Goal: Feedback & Contribution: Submit feedback/report problem

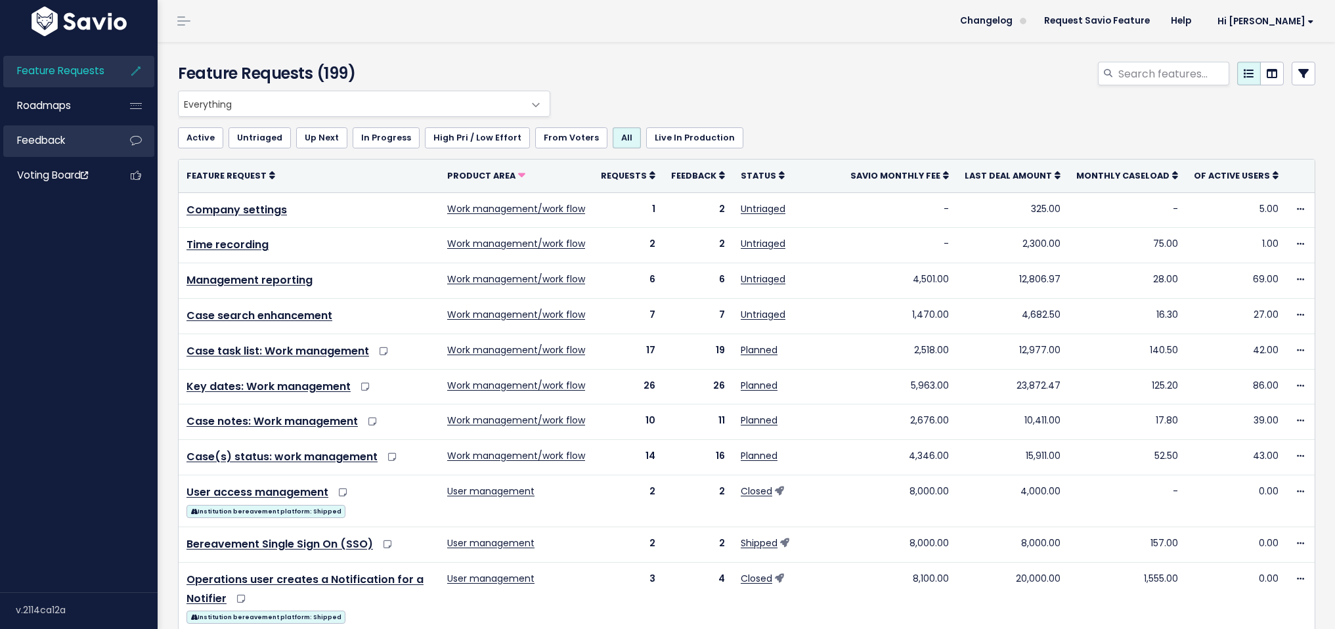
click at [37, 150] on link "Feedback" at bounding box center [56, 140] width 106 height 30
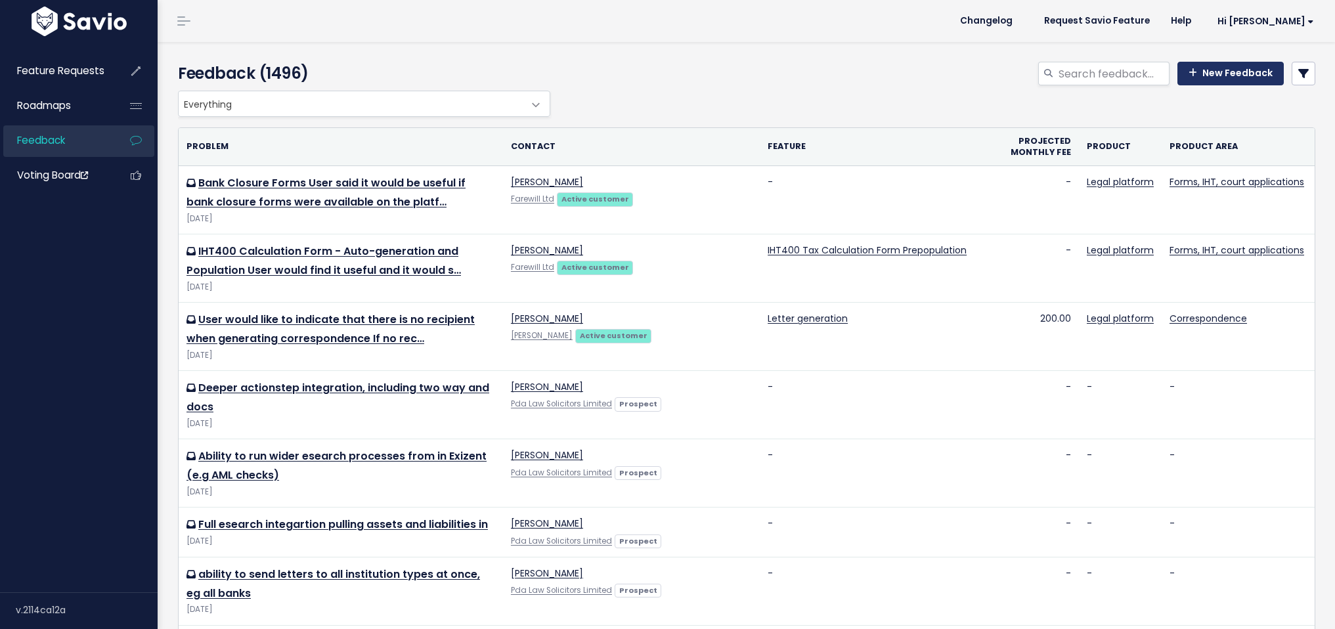
click at [1215, 75] on link "New Feedback" at bounding box center [1230, 74] width 106 height 24
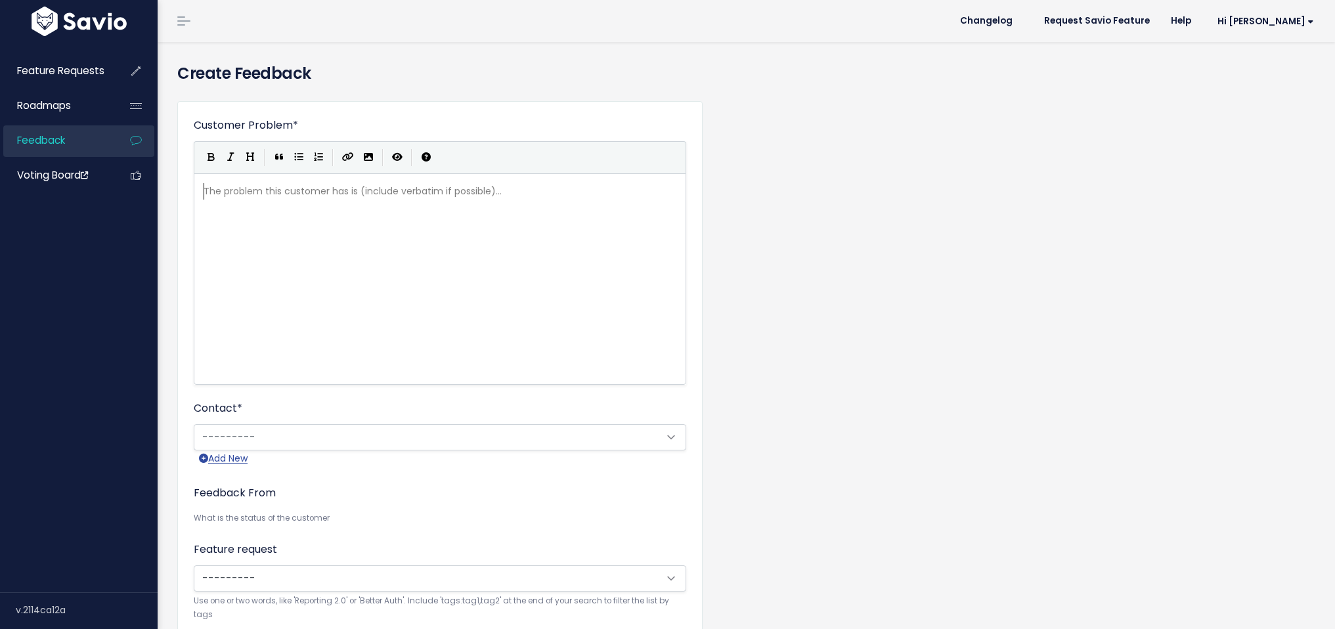
scroll to position [1, 0]
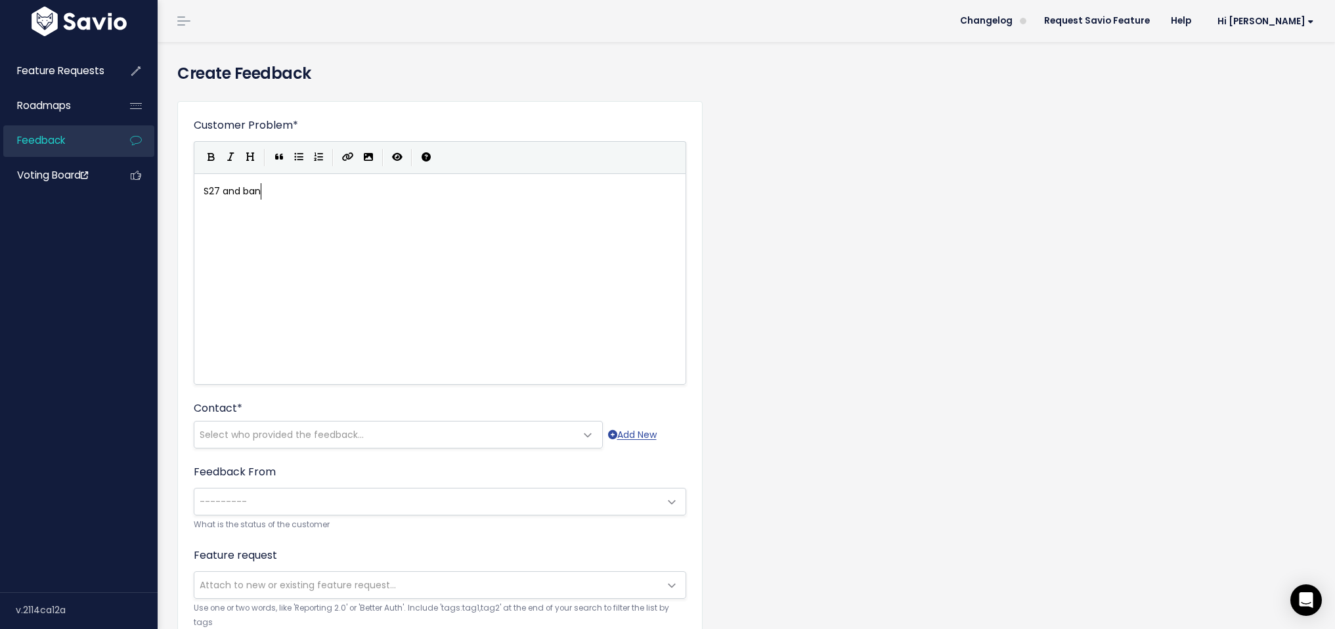
type textarea "S27 and bank"
type textarea "wider esearch nt"
type textarea "integrations"
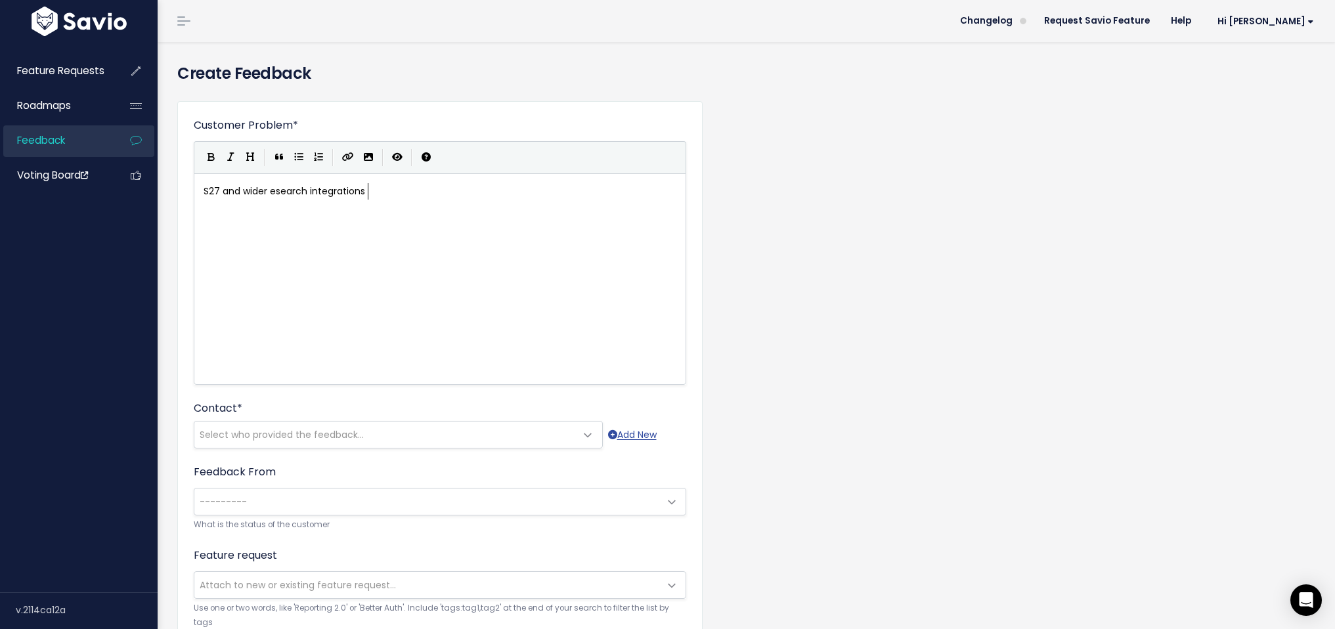
scroll to position [5, 59]
click at [394, 427] on span "Select who provided the feedback..." at bounding box center [384, 434] width 381 height 26
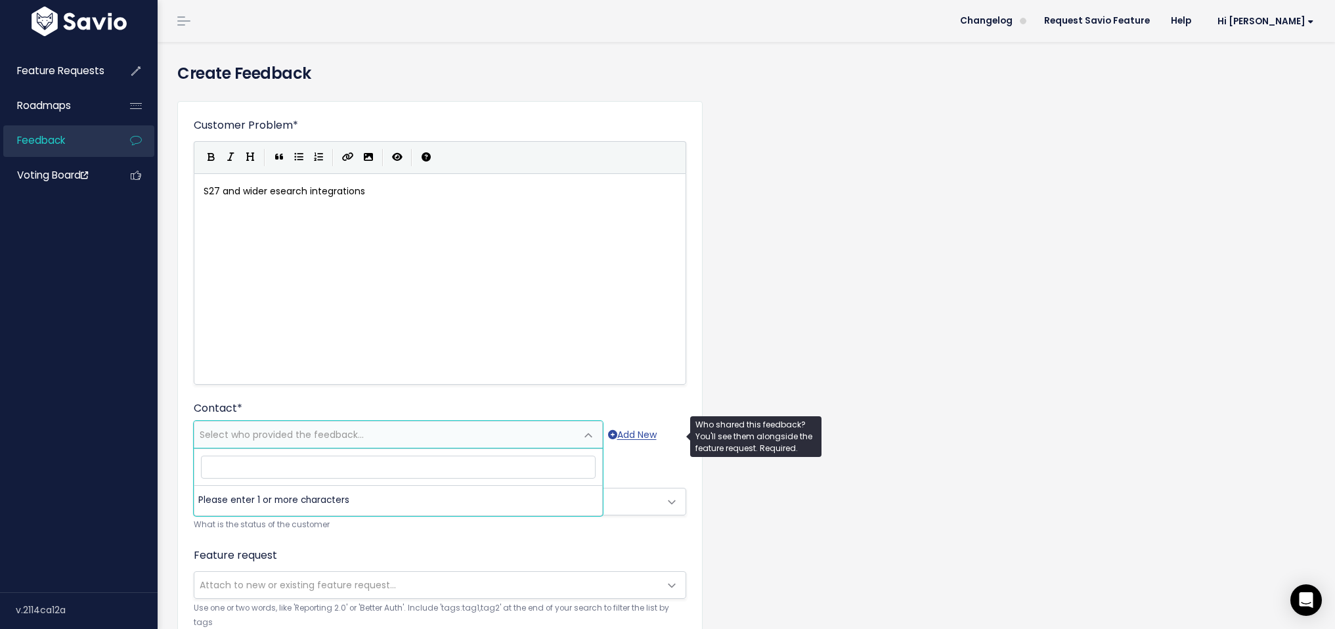
type input "cdg@greenwoodslaw.co.uk"
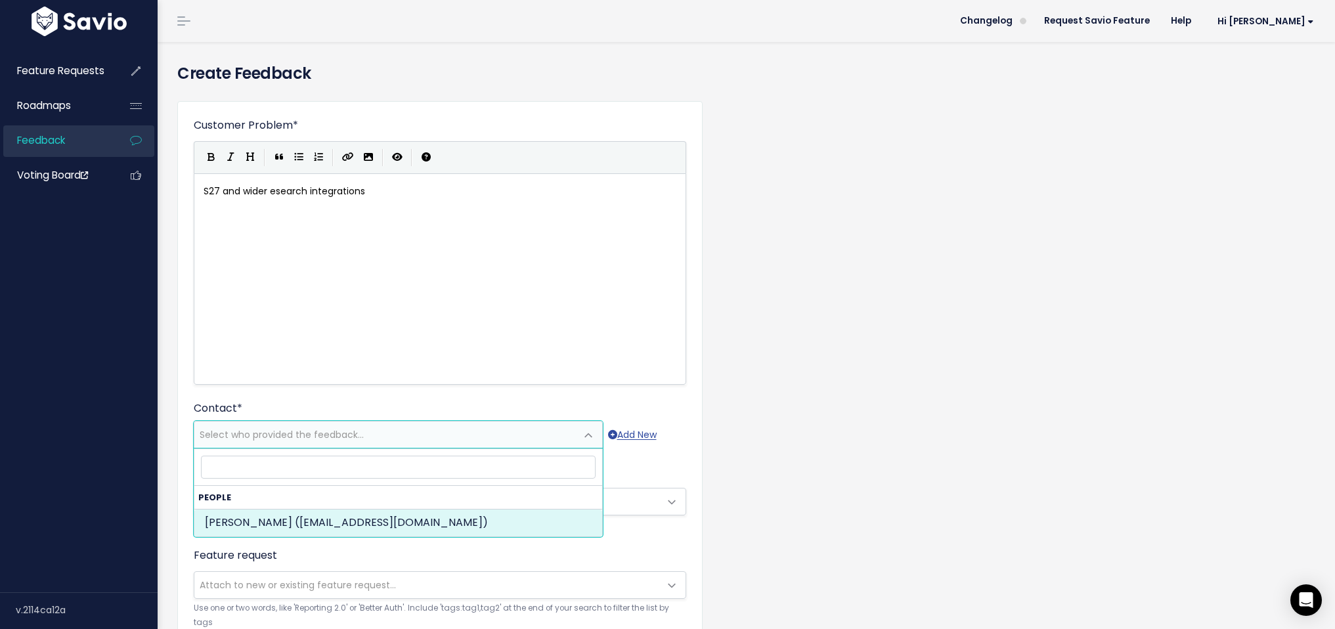
select select "79495299"
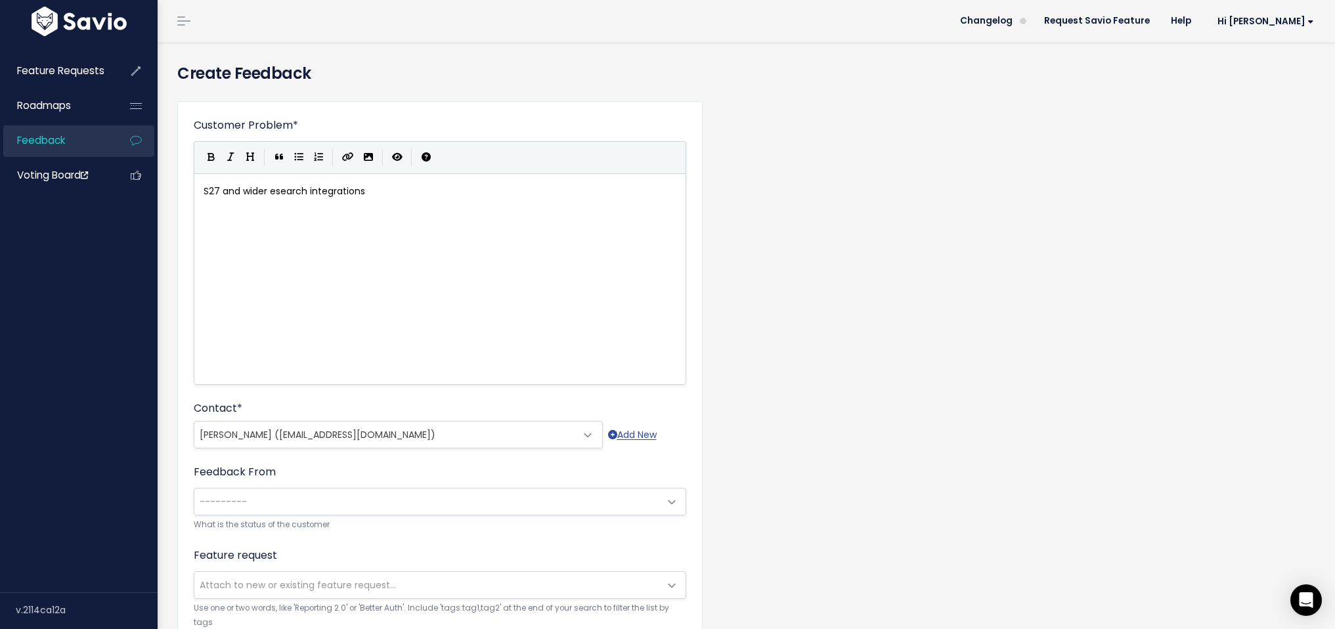
click at [458, 504] on span "---------" at bounding box center [426, 501] width 465 height 26
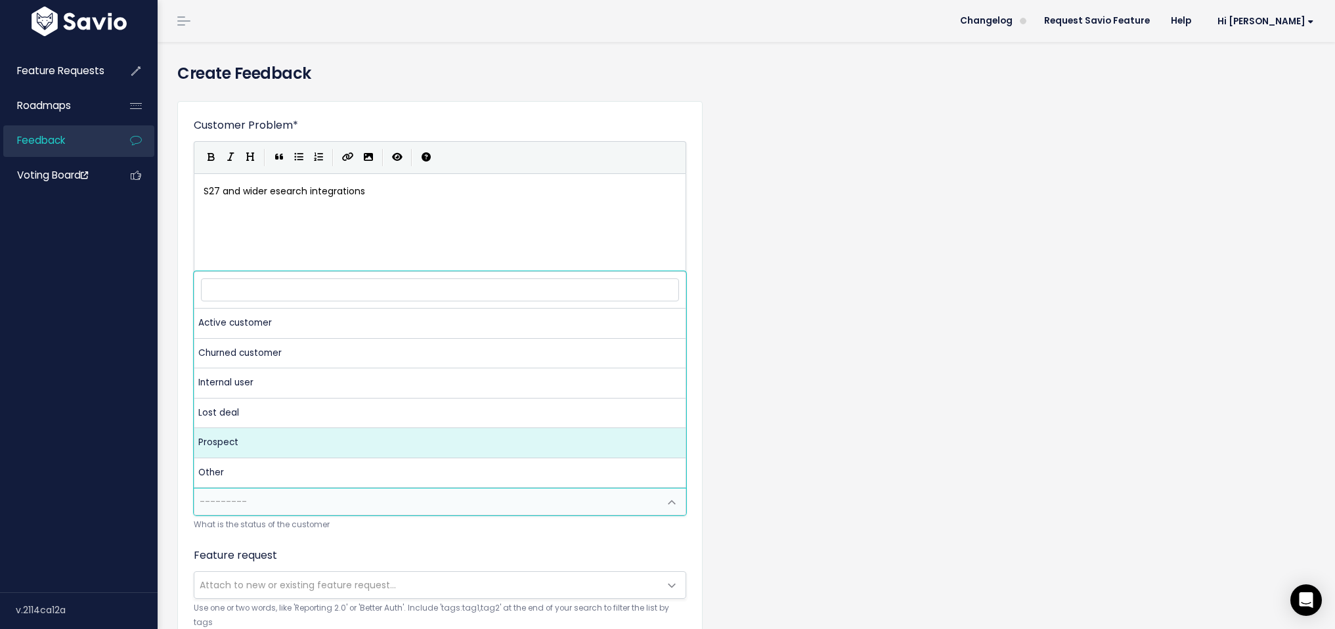
select select "PROSPECT"
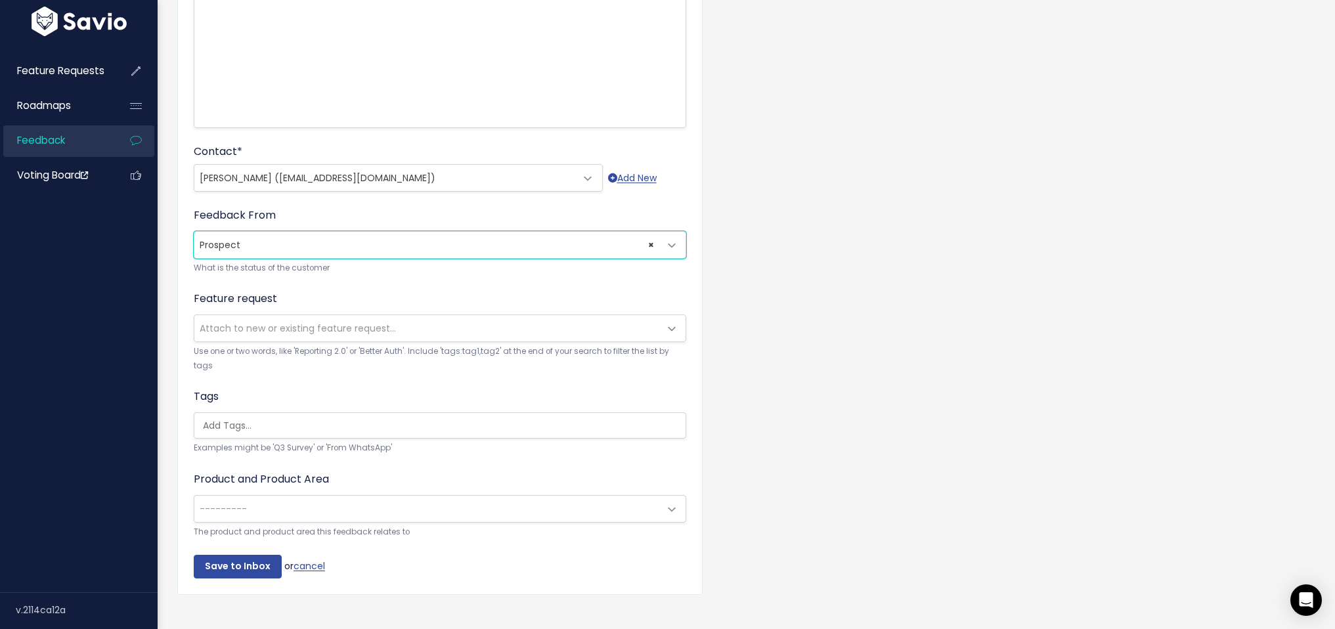
scroll to position [284, 0]
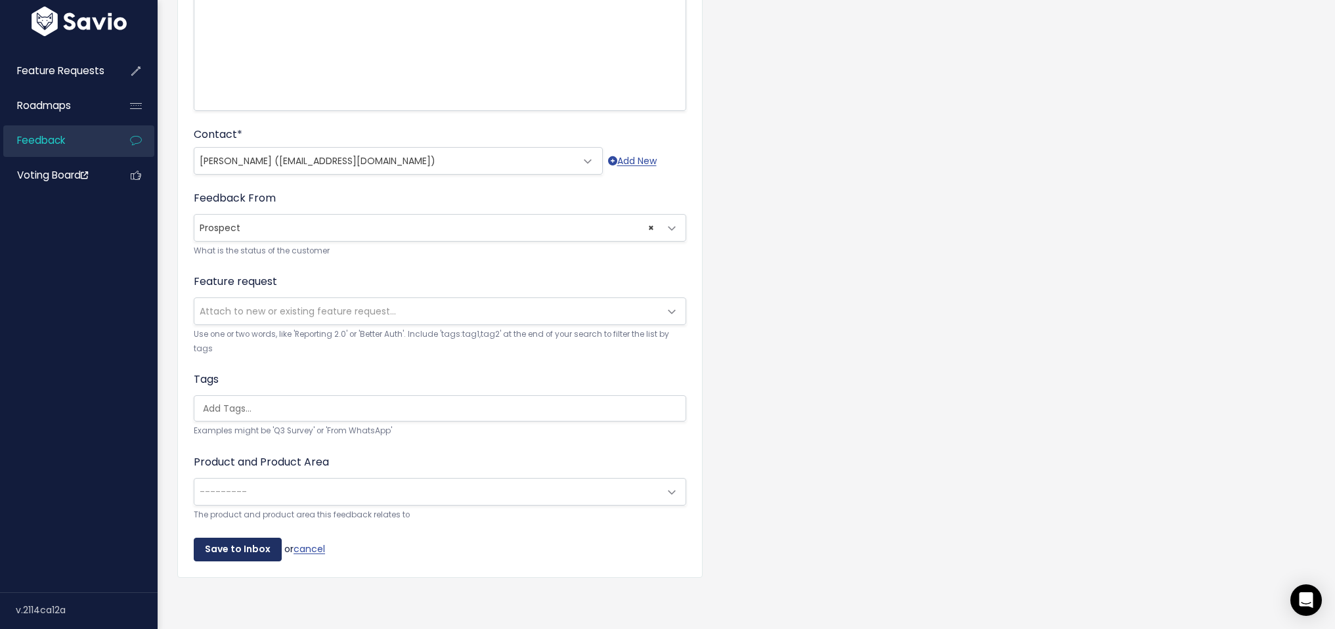
click at [234, 544] on input "Save to Inbox" at bounding box center [238, 550] width 88 height 24
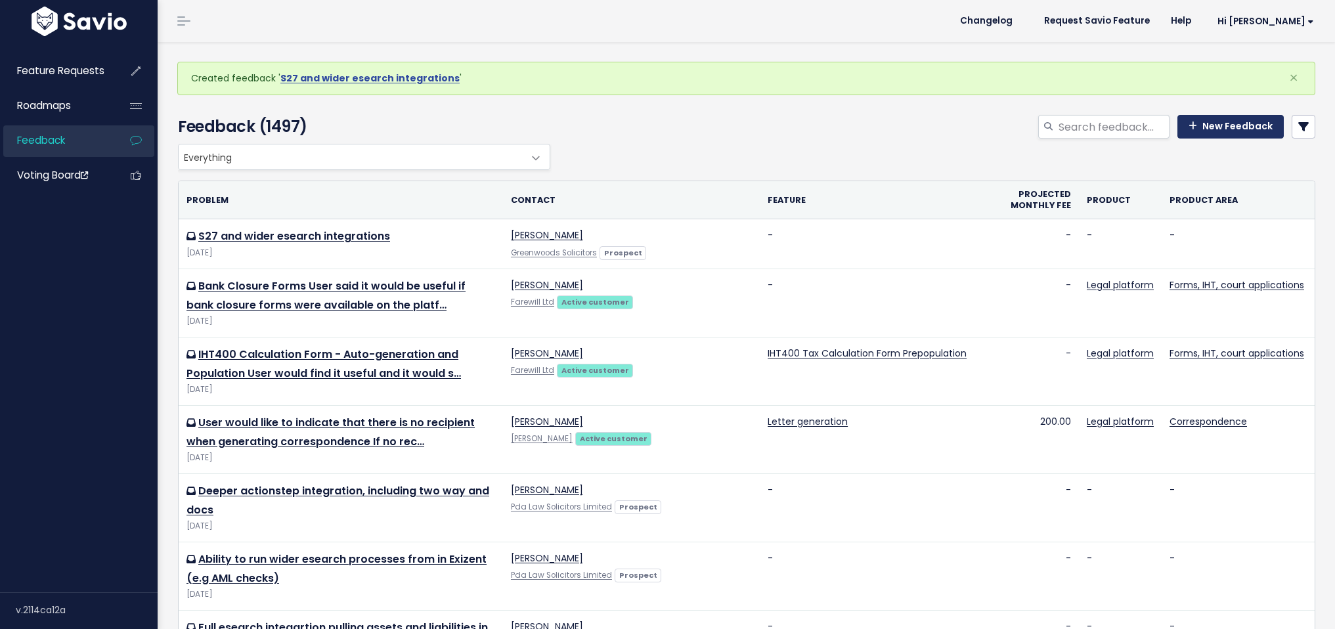
click at [1226, 127] on link "New Feedback" at bounding box center [1230, 127] width 106 height 24
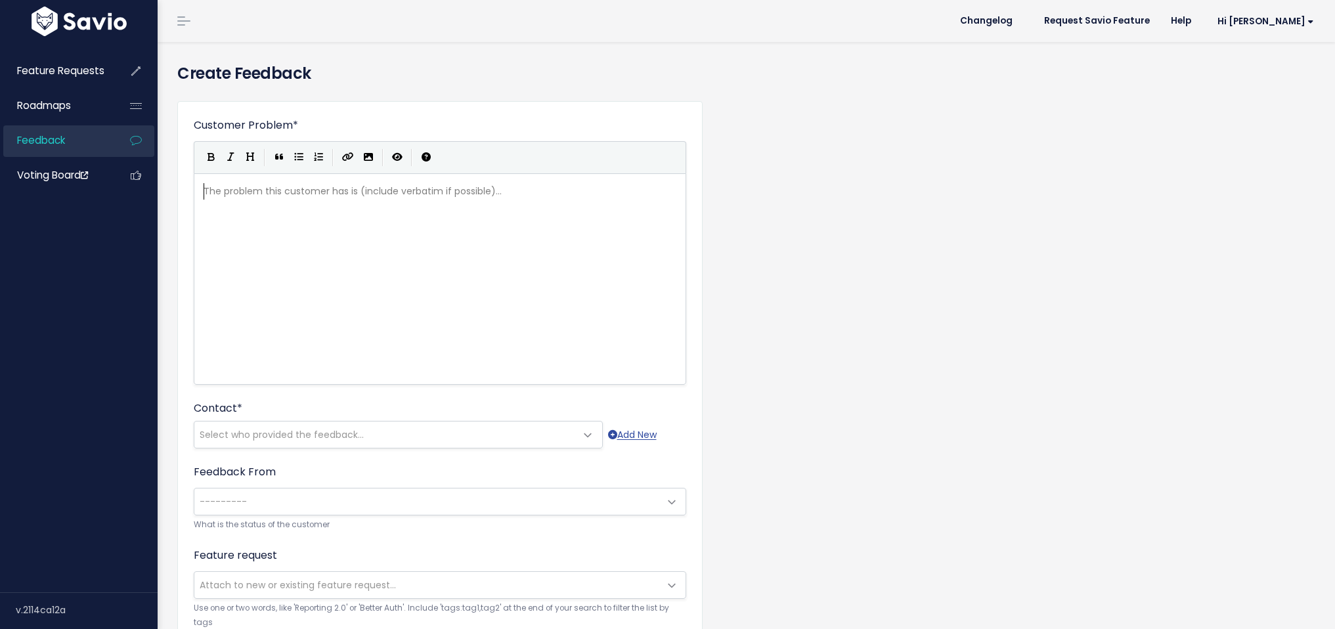
scroll to position [1, 0]
click at [528, 226] on div "The problem this customer has is (include verbatim if possible)... xxxxxxxxxx ​" at bounding box center [456, 296] width 511 height 230
type textarea "Full eseach int for ass"
type textarea "all assets and loabiloties"
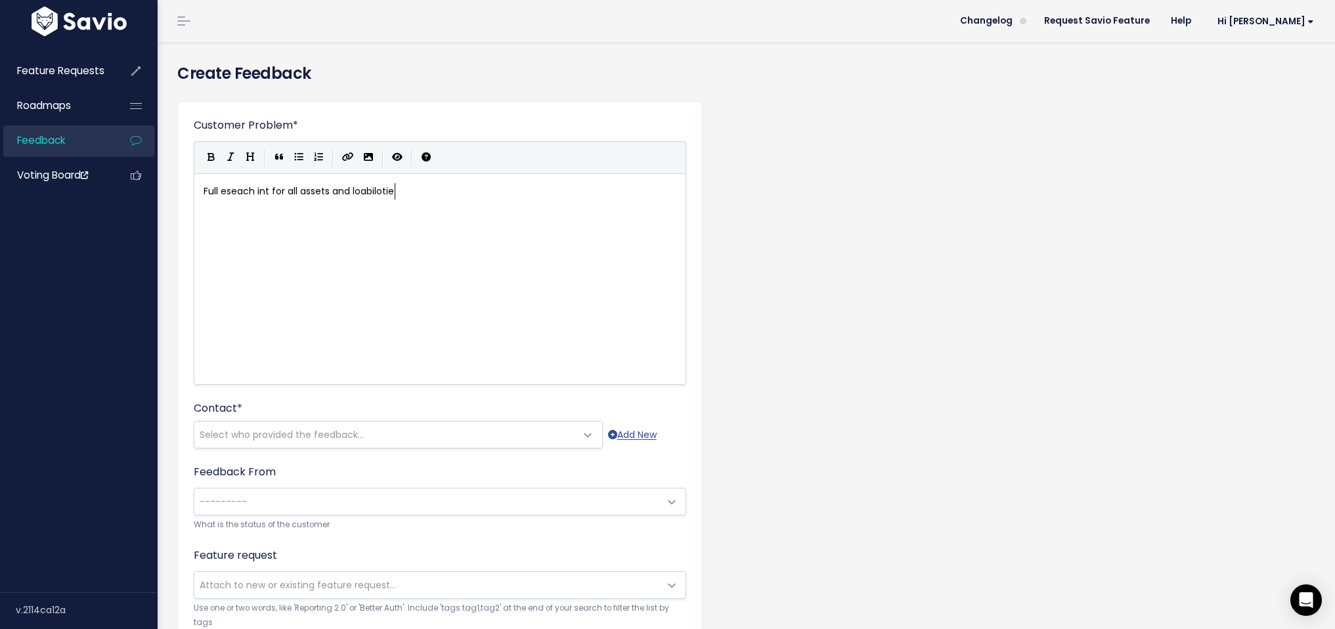
scroll to position [5, 115]
click at [376, 194] on span "Full eseach int for all assets and loabiloties" at bounding box center [301, 190] width 195 height 13
type textarea "liabilities"
click at [351, 439] on span "Select who provided the feedback..." at bounding box center [282, 434] width 164 height 13
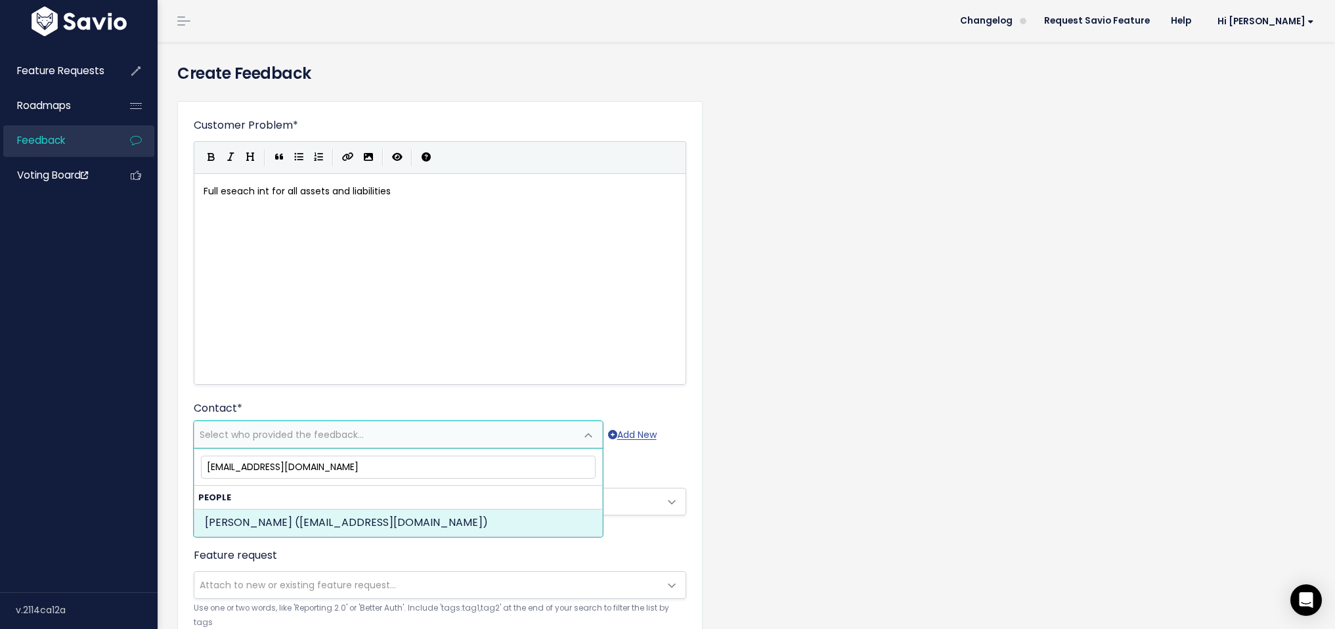
select select "PROSPECT"
select select "79495299"
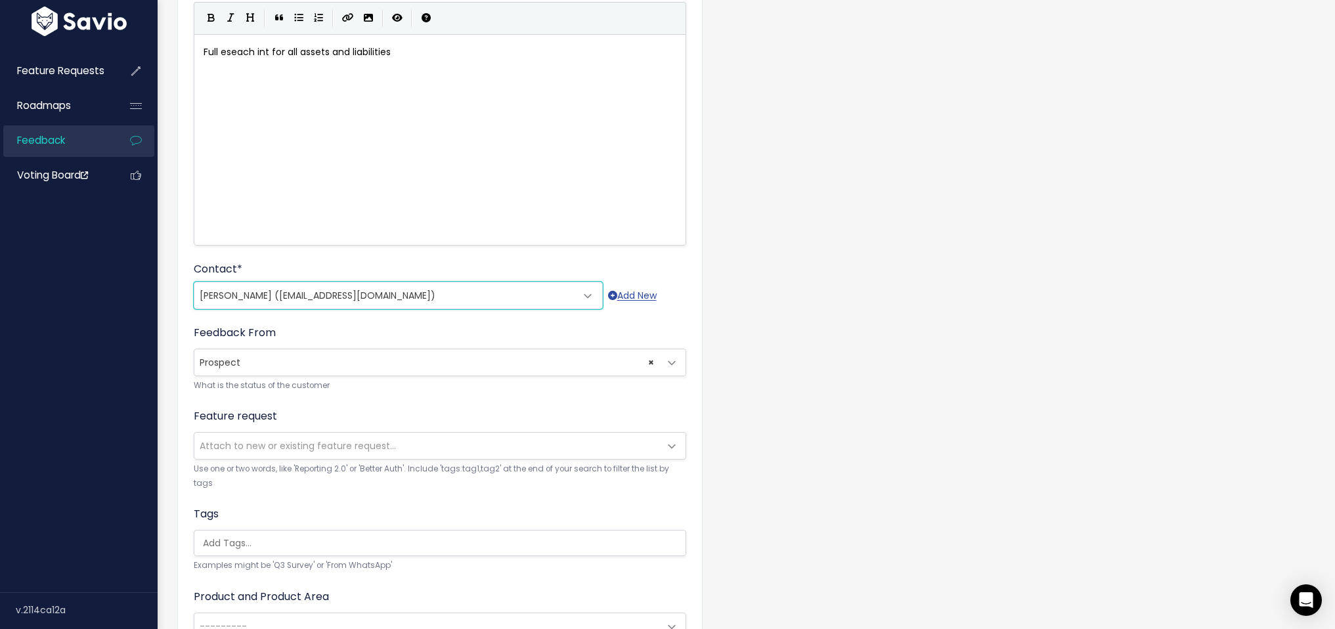
scroll to position [284, 0]
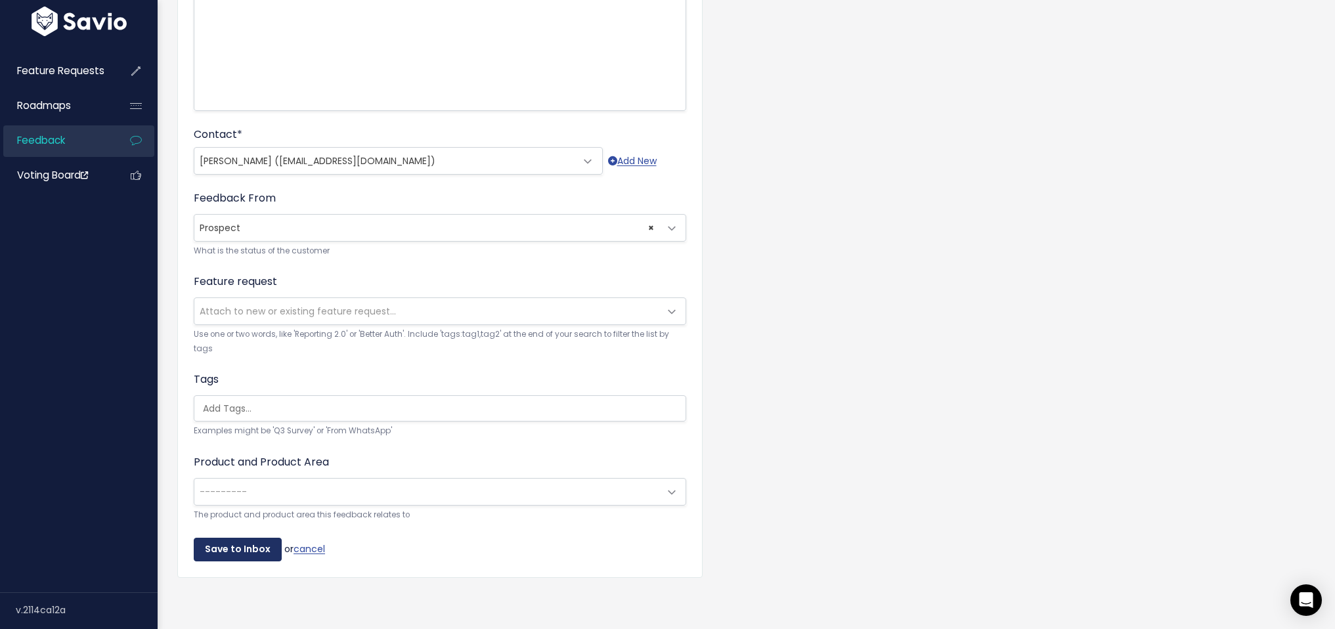
click at [246, 544] on input "Save to Inbox" at bounding box center [238, 550] width 88 height 24
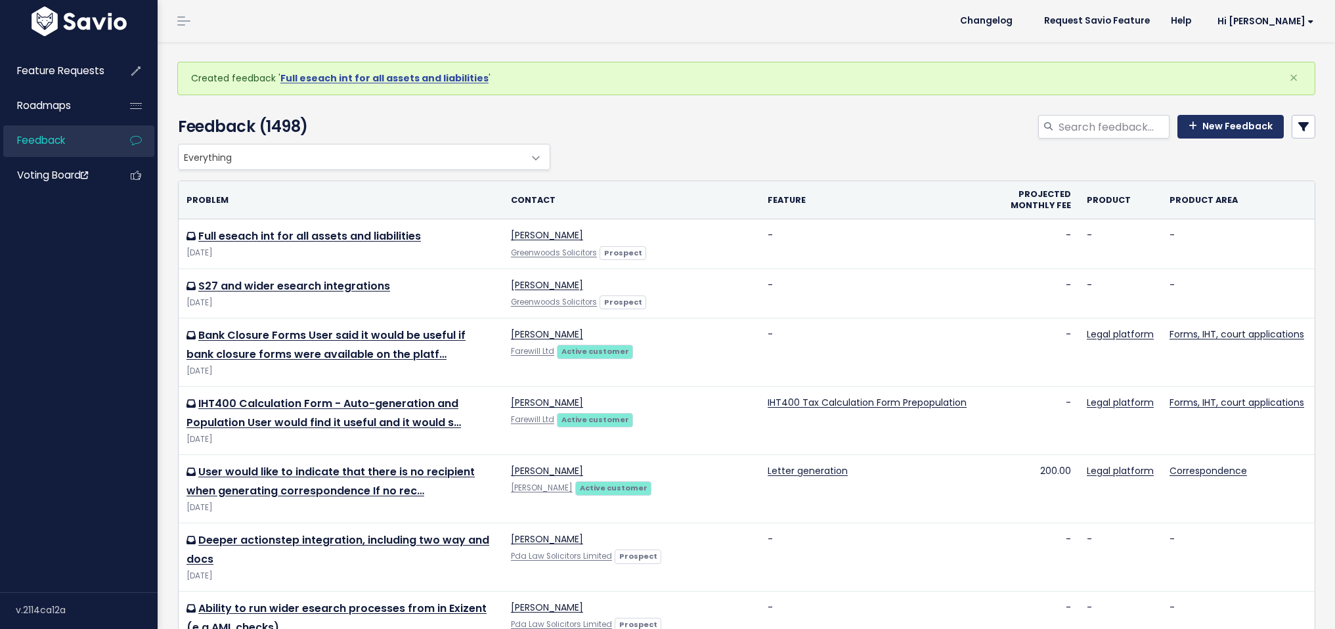
click at [1214, 122] on link "New Feedback" at bounding box center [1230, 127] width 106 height 24
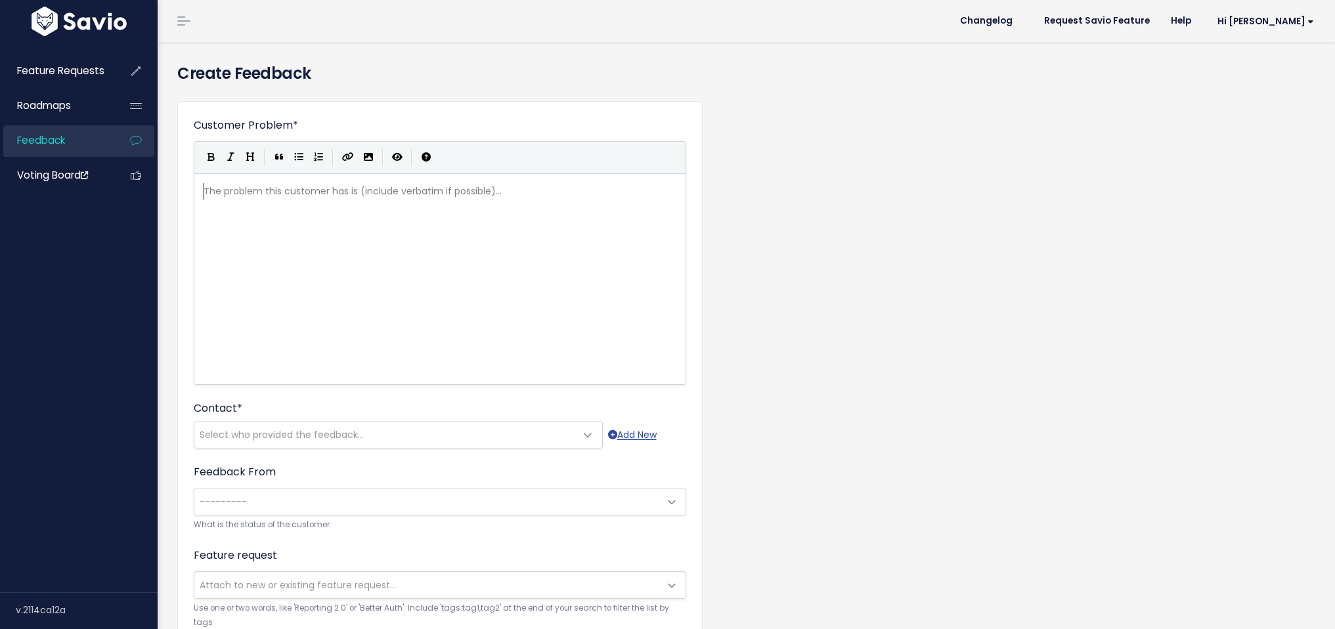
scroll to position [1, 0]
type textarea "date rei"
type textarea "minders being auytomated"
type textarea "t"
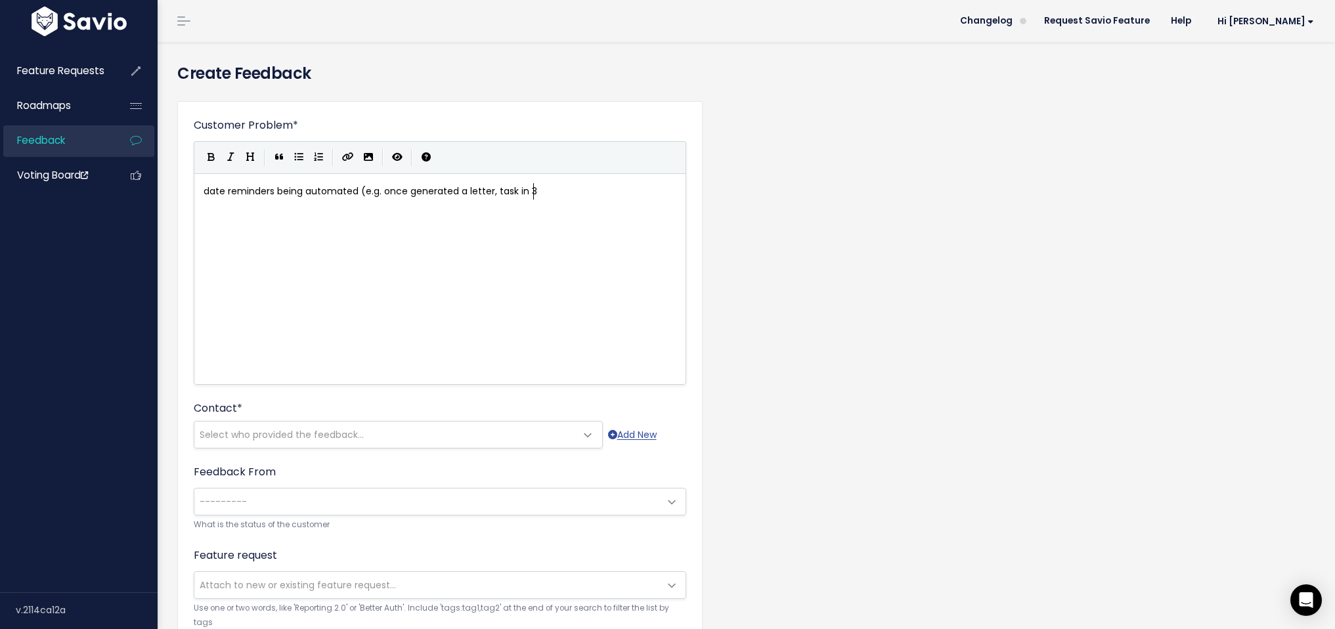
type textarea "tomated (e.g. once generated a letter, task in 3"
type textarea "2 weeks to folo"
type textarea "lwo up"
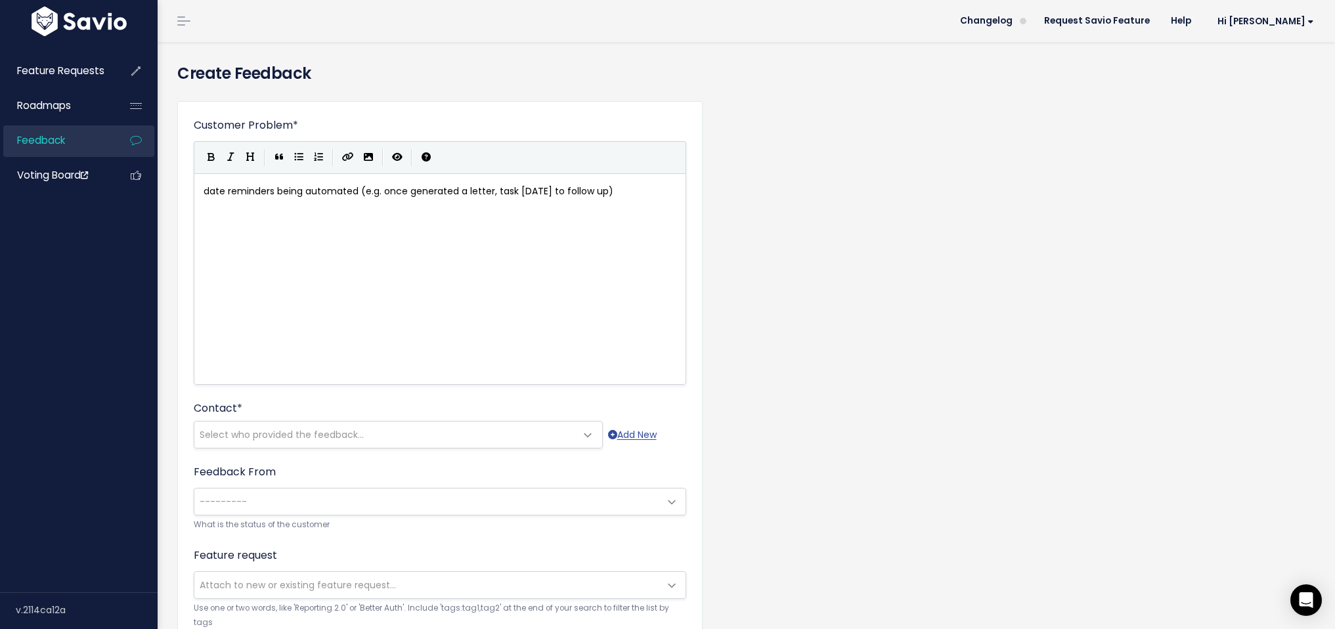
type textarea "ow up)"
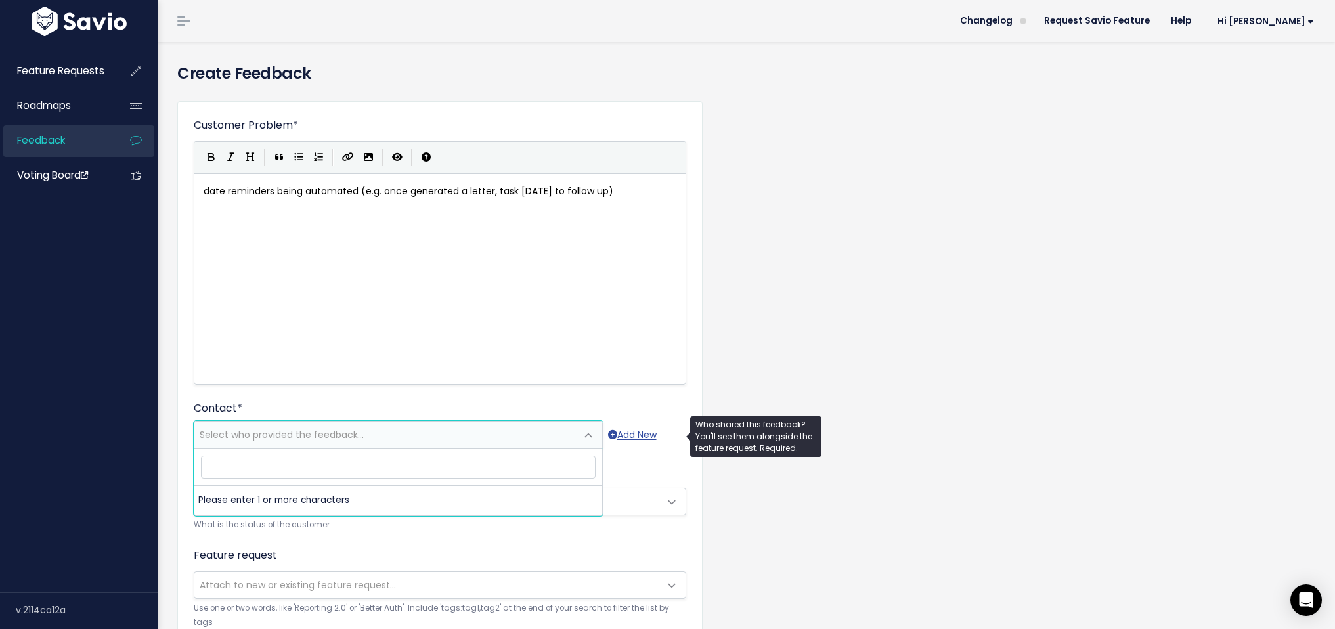
click at [381, 421] on span "Select who provided the feedback..." at bounding box center [384, 434] width 381 height 26
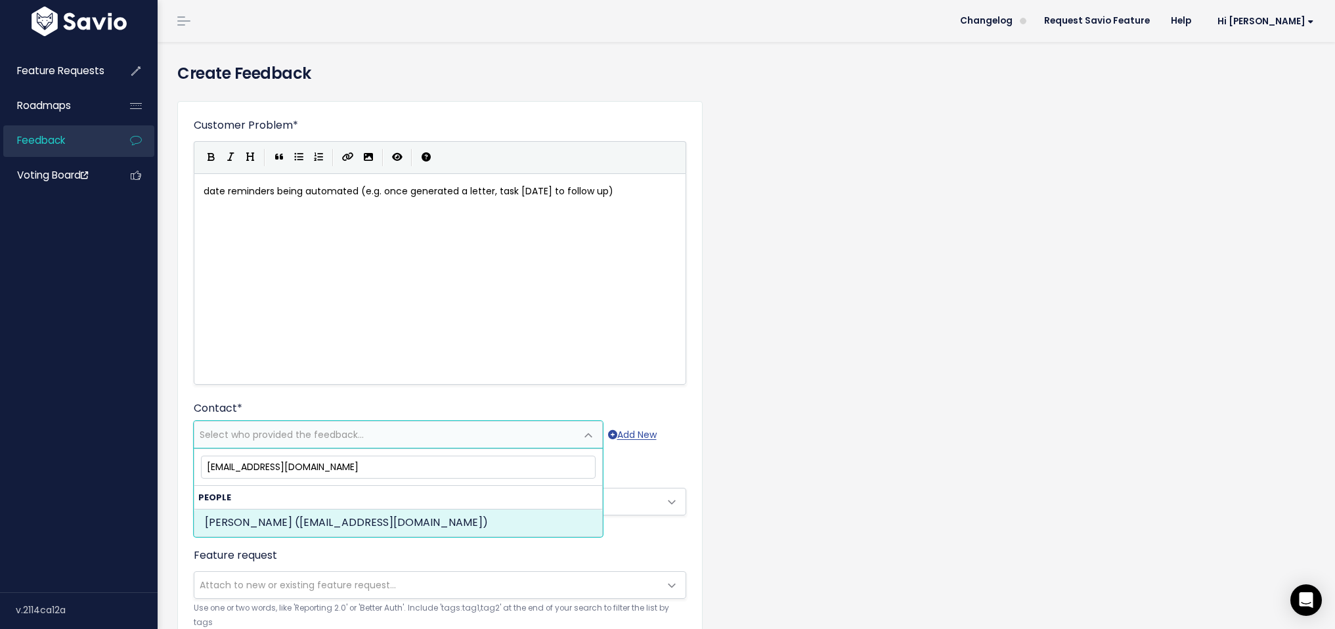
type input "[EMAIL_ADDRESS][DOMAIN_NAME]"
select select "PROSPECT"
select select "79495299"
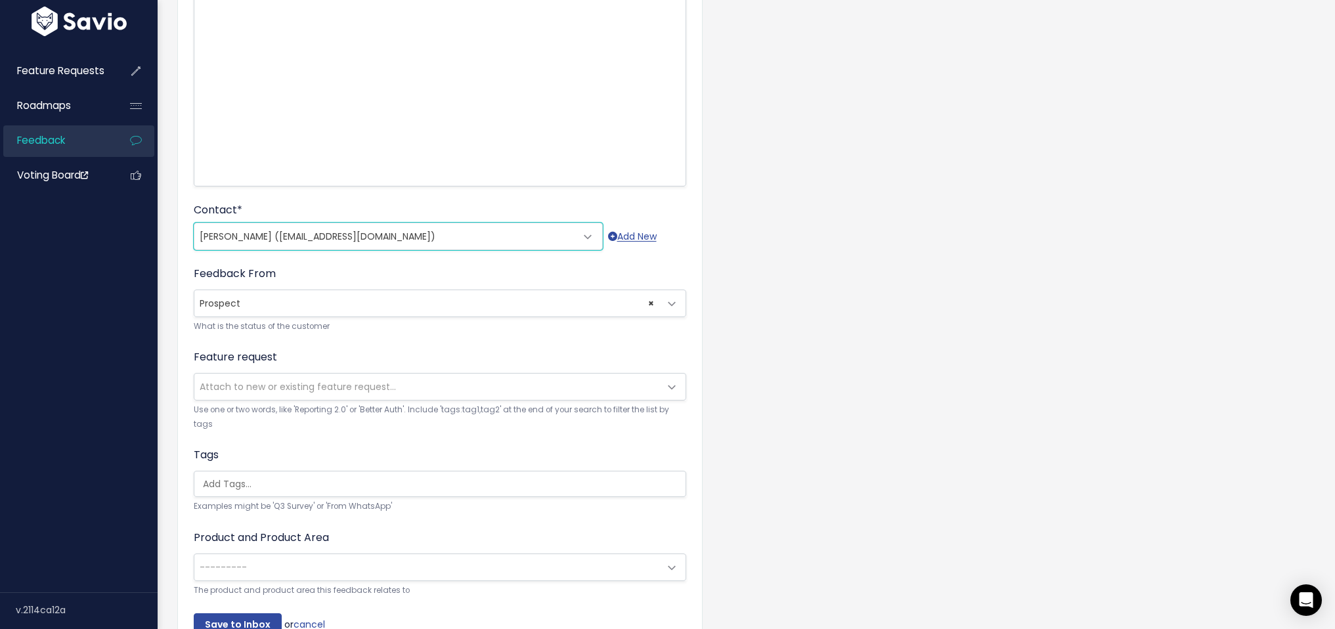
scroll to position [284, 0]
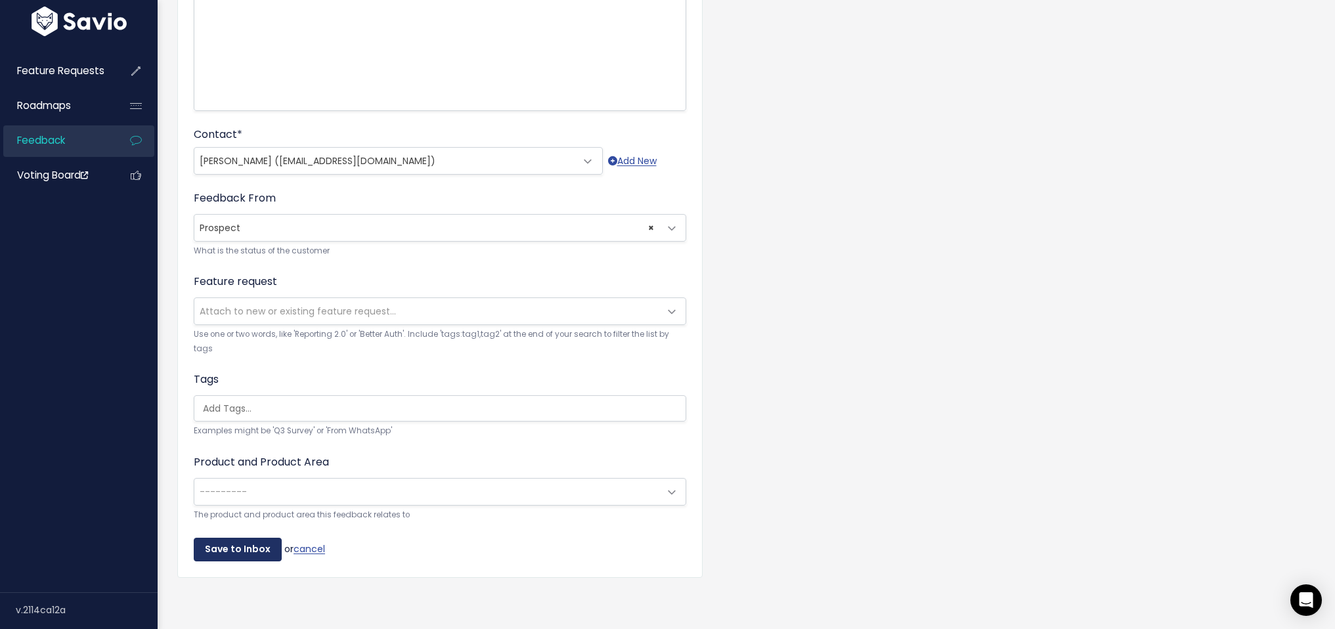
click at [261, 542] on input "Save to Inbox" at bounding box center [238, 550] width 88 height 24
